Goal: Information Seeking & Learning: Learn about a topic

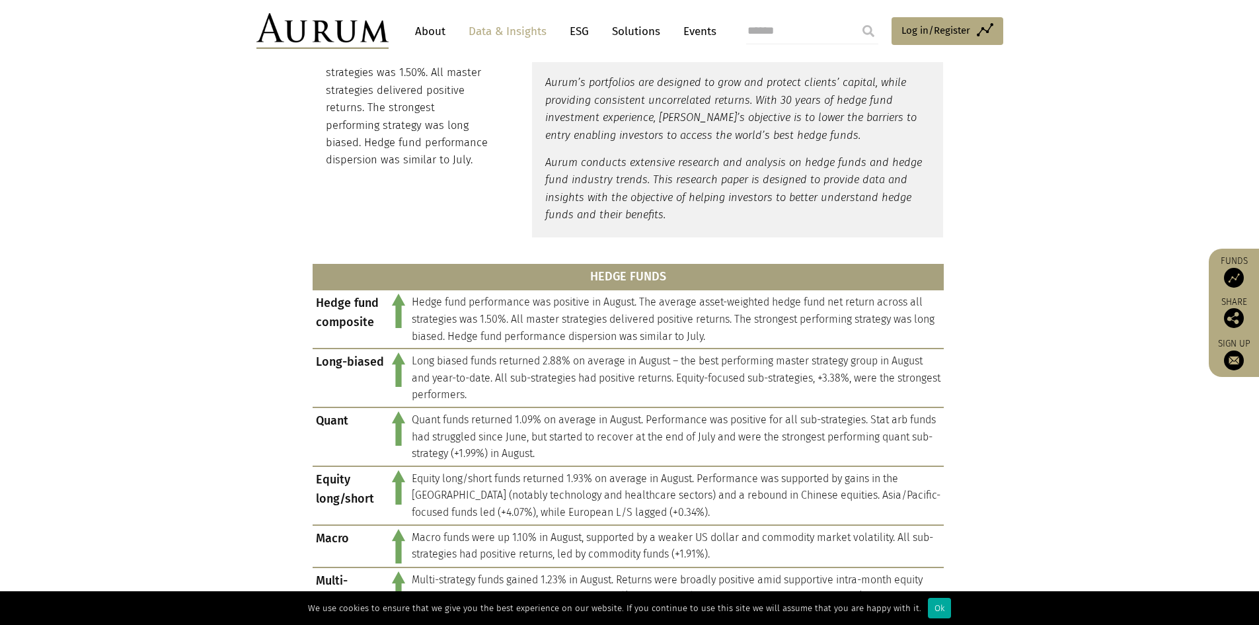
scroll to position [555, 0]
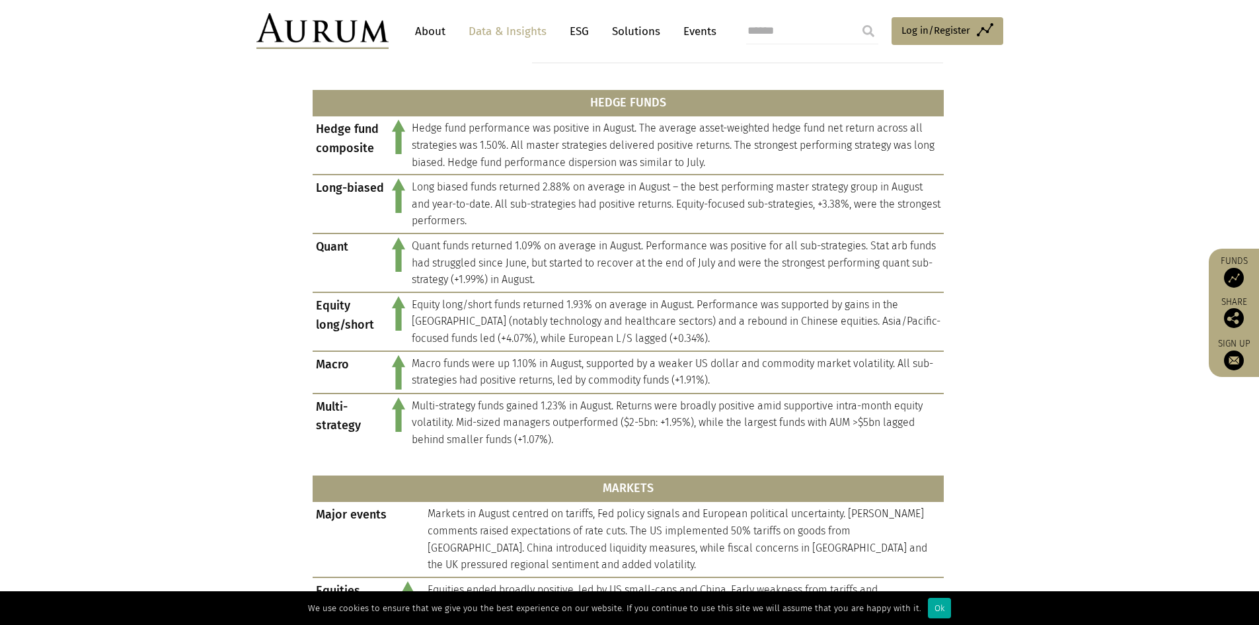
click at [408, 280] on td "Quant funds returned 1.09% on average in August. Performance was positive for a…" at bounding box center [675, 262] width 535 height 59
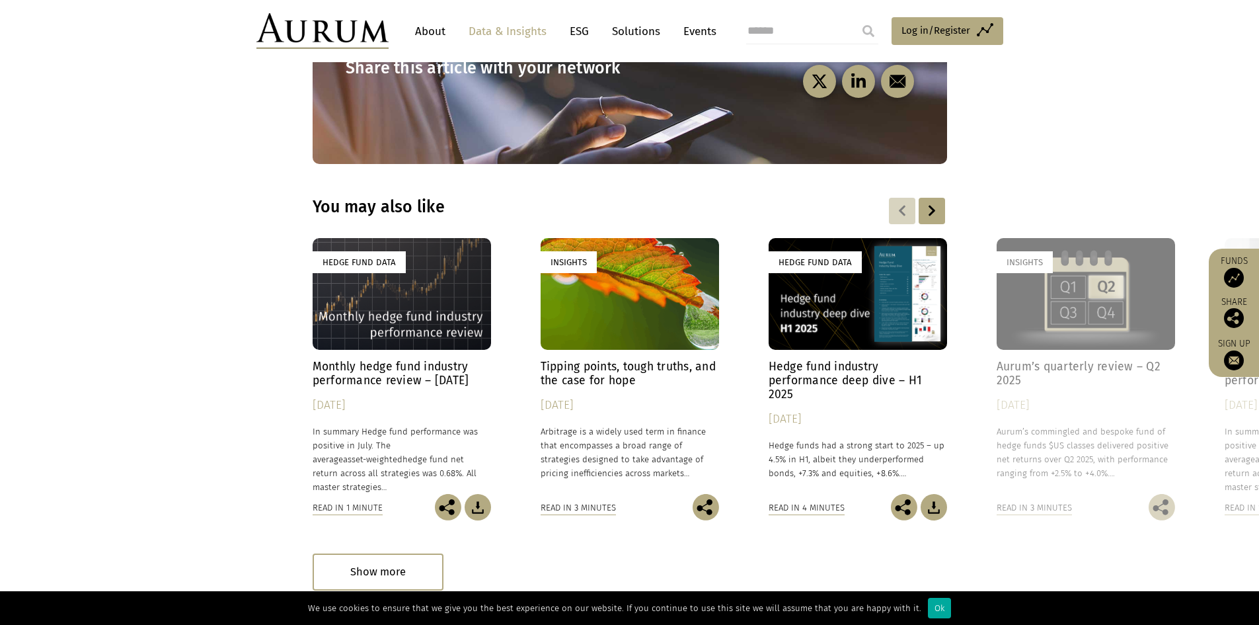
scroll to position [1771, 0]
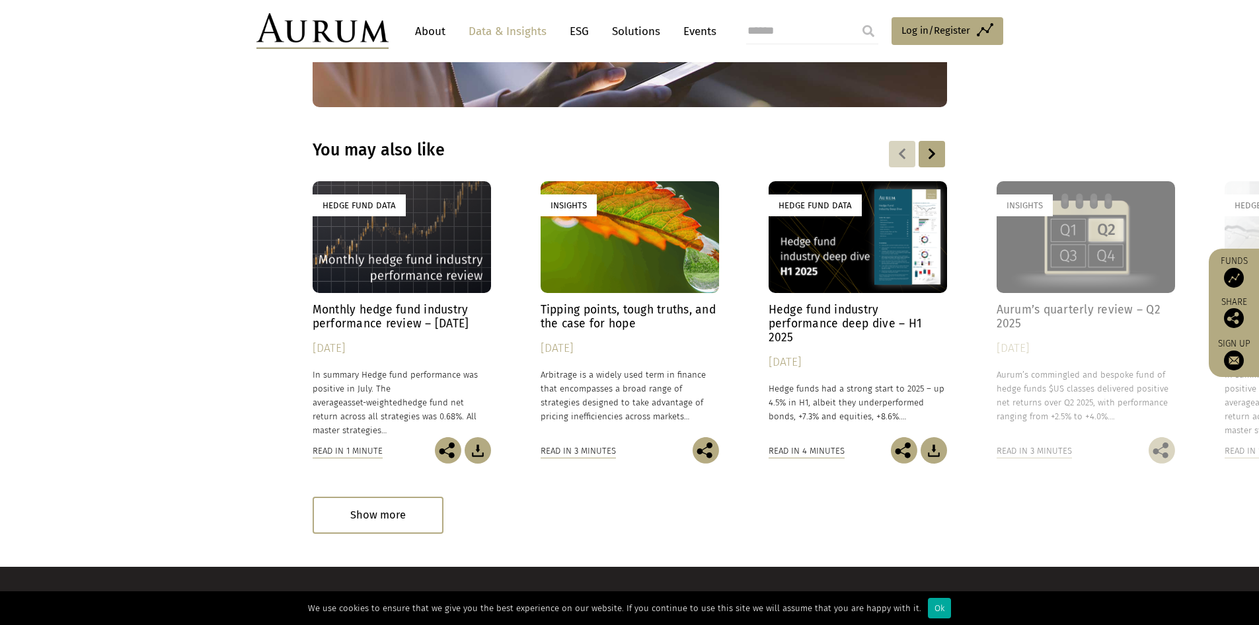
click at [432, 28] on link "About" at bounding box center [430, 31] width 44 height 24
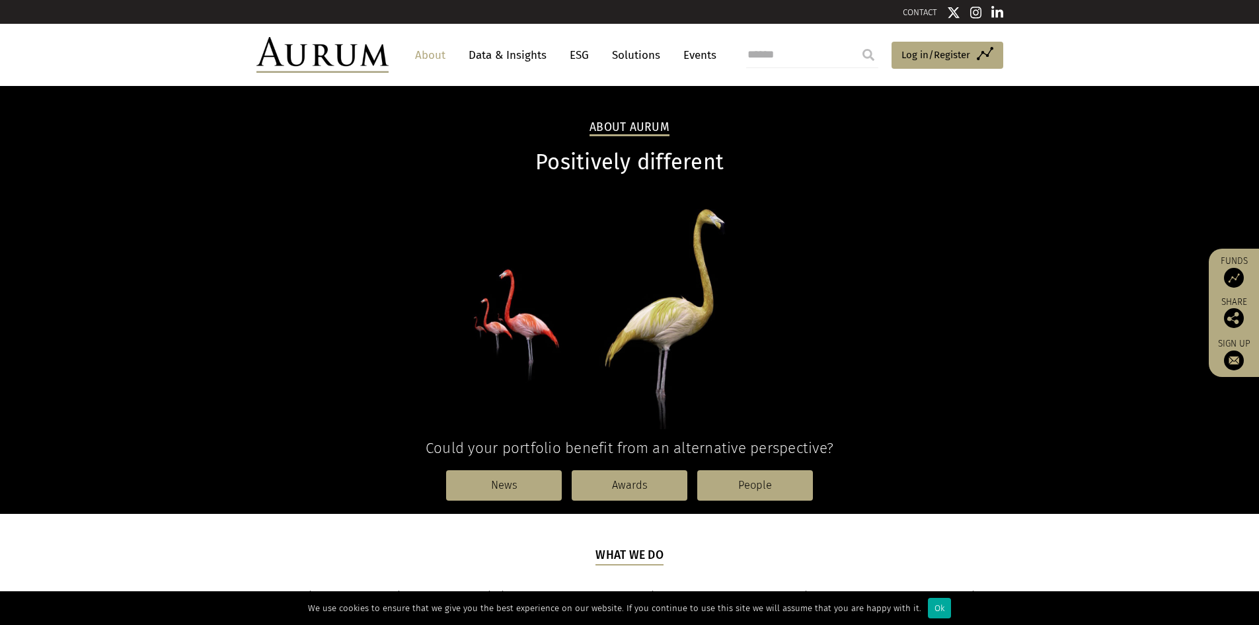
click at [703, 52] on link "Events" at bounding box center [697, 55] width 40 height 24
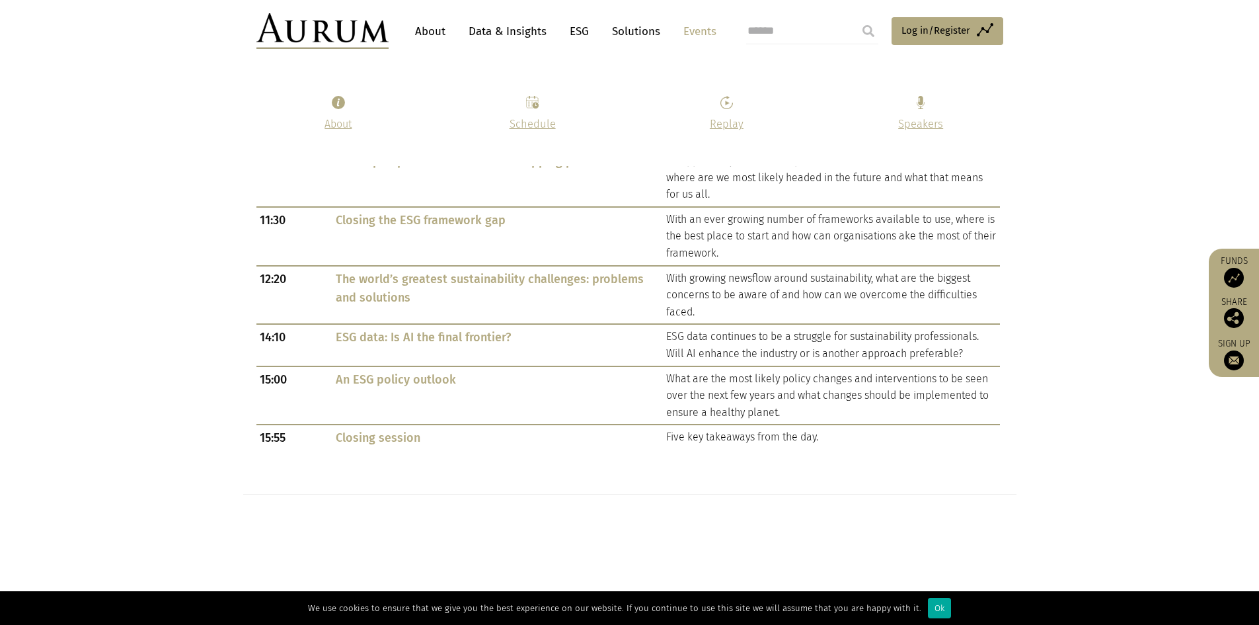
scroll to position [819, 0]
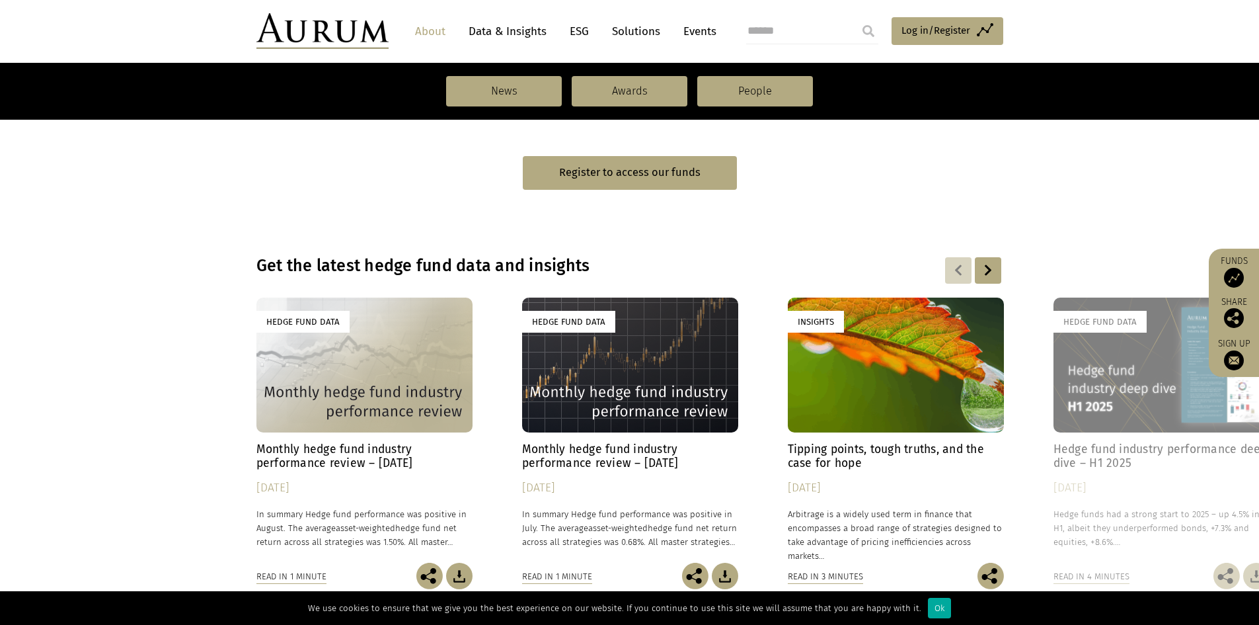
scroll to position [819, 0]
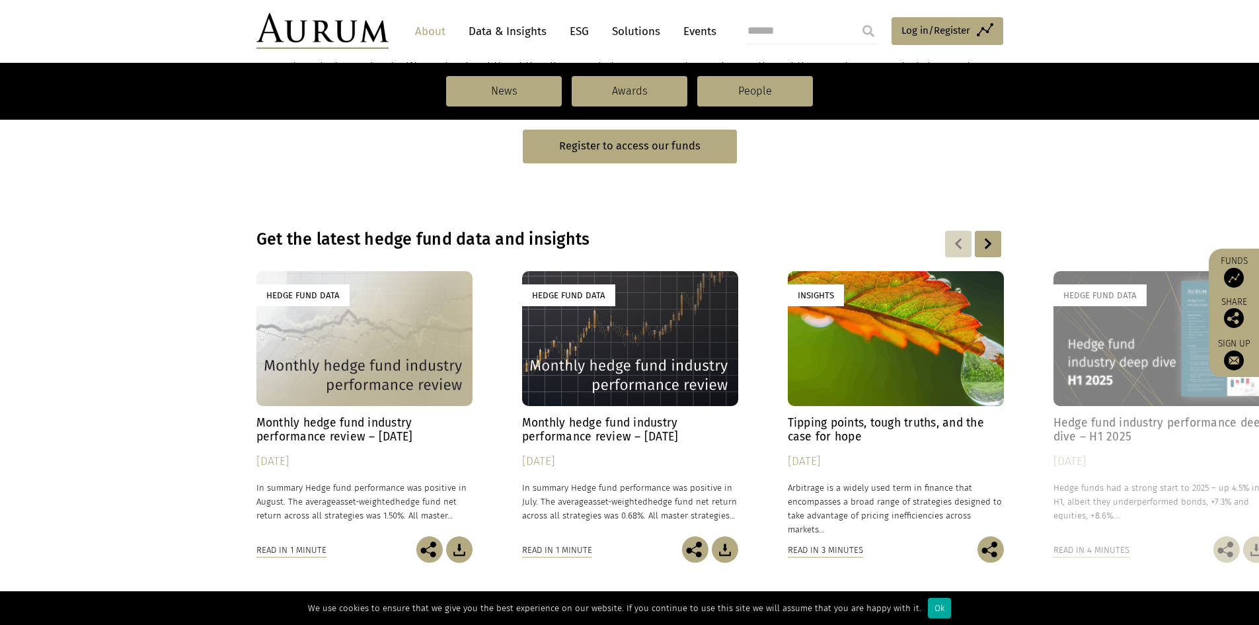
click at [638, 350] on div "Hedge Fund Data" at bounding box center [630, 338] width 216 height 135
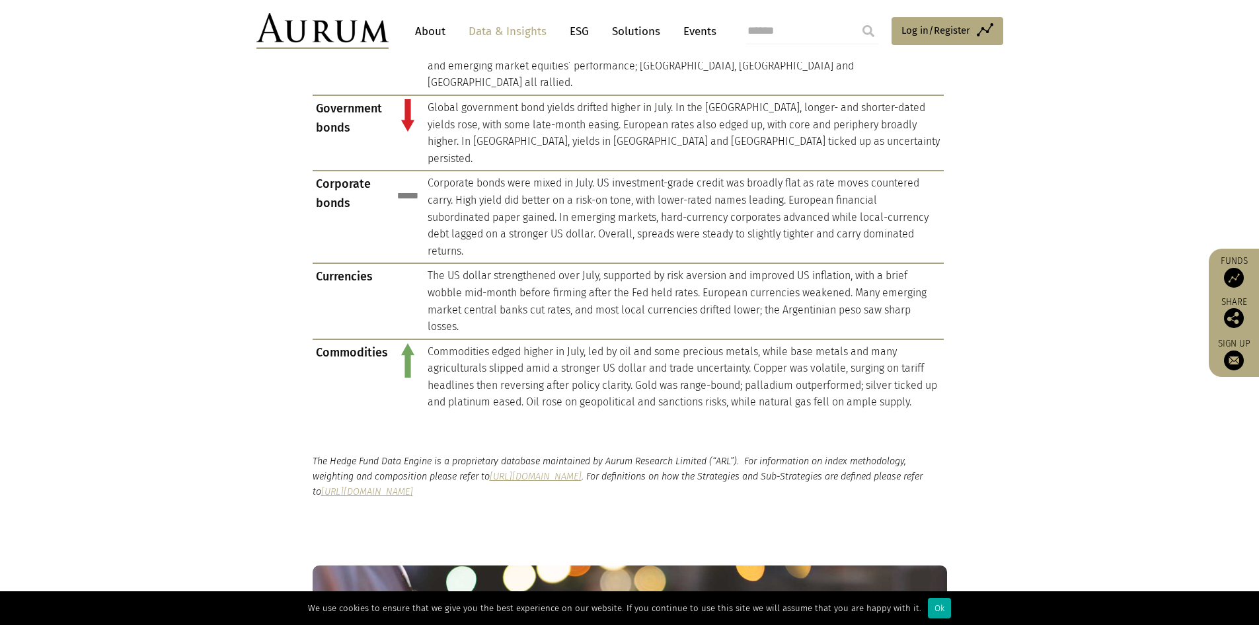
scroll to position [1242, 0]
